Goal: Check status: Check status

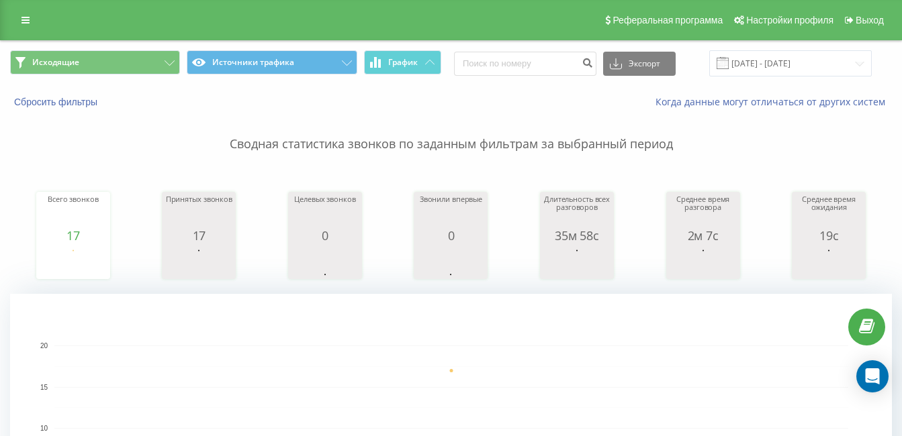
click at [394, 323] on rect "A chart." at bounding box center [451, 428] width 882 height 269
